Goal: Information Seeking & Learning: Learn about a topic

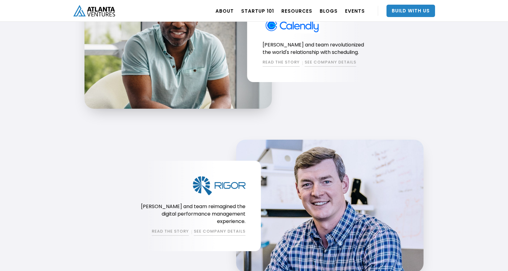
scroll to position [389, 0]
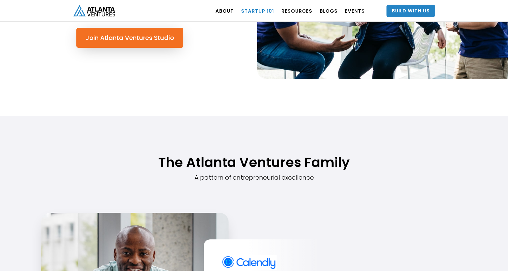
click at [263, 11] on link "Startup 101" at bounding box center [257, 10] width 33 height 17
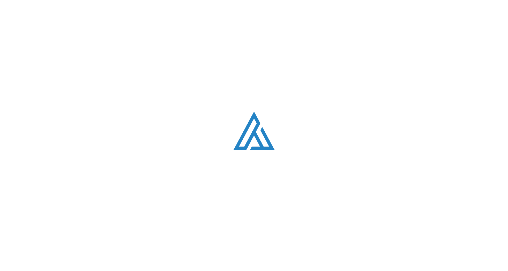
scroll to position [389, 0]
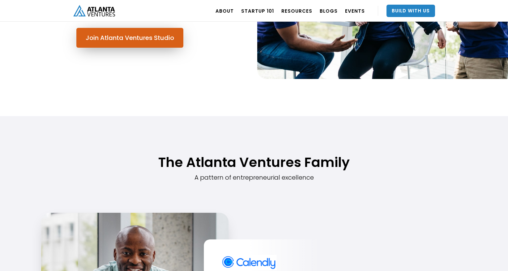
click at [162, 37] on link "Join Atlanta Ventures Studio" at bounding box center [129, 38] width 107 height 20
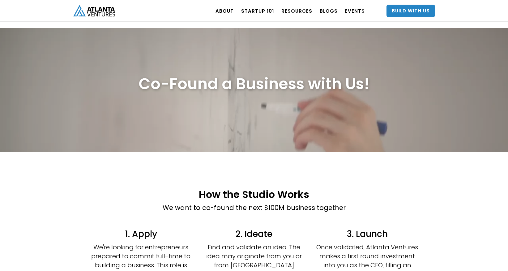
scroll to position [175, 0]
